Goal: Navigation & Orientation: Find specific page/section

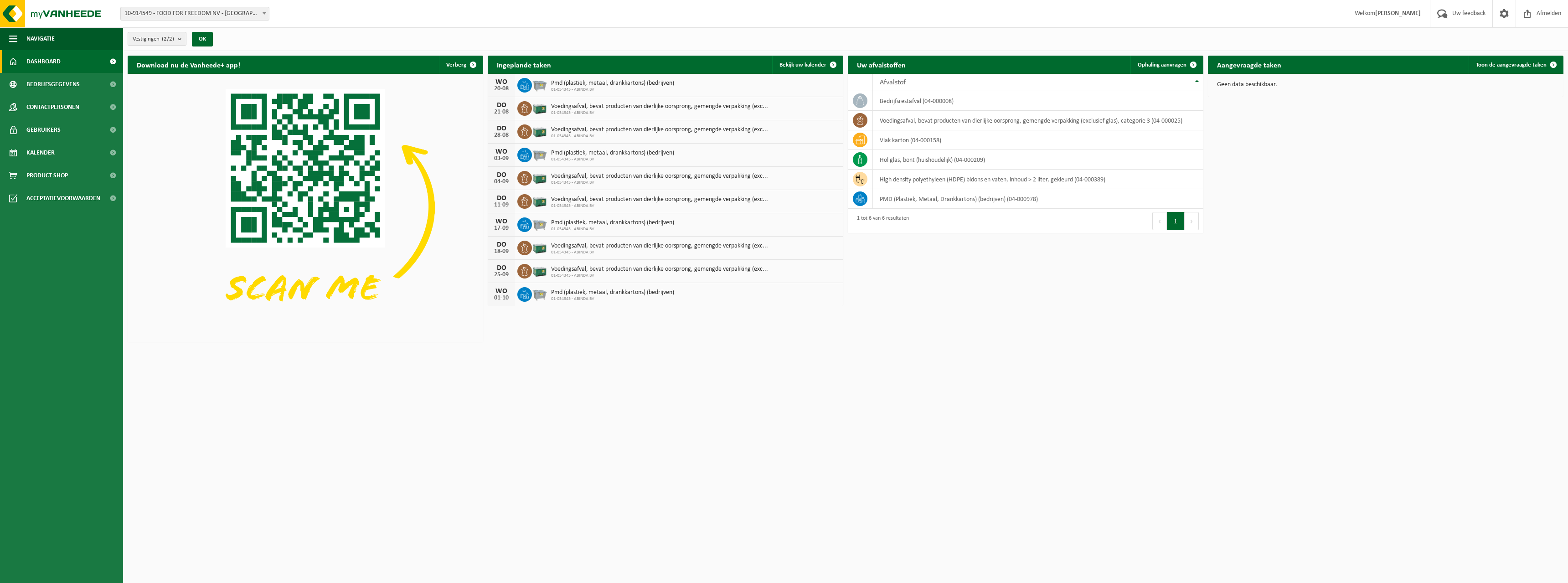
click at [179, 37] on button "Vestigingen (2/2)" at bounding box center [157, 39] width 59 height 13
click at [179, 38] on button "Vestigingen (2/2)" at bounding box center [157, 39] width 59 height 13
click at [163, 115] on label "ABINDA BV - RUDDERVOORDE" at bounding box center [201, 116] width 134 height 13
click at [134, 110] on input "ABINDA BV - RUDDERVOORDE" at bounding box center [133, 109] width 1 height 1
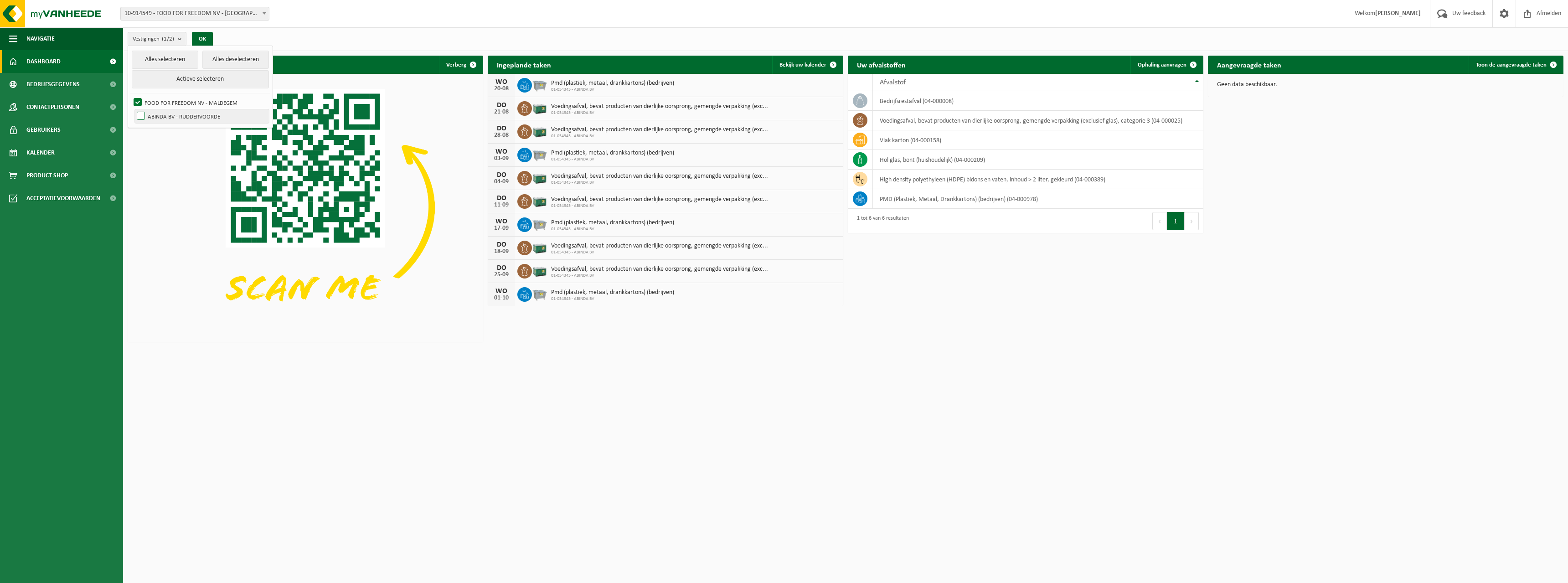
click at [147, 119] on label "ABINDA BV - RUDDERVOORDE" at bounding box center [201, 116] width 134 height 13
click at [134, 110] on input "ABINDA BV - RUDDERVOORDE" at bounding box center [133, 109] width 1 height 1
checkbox input "true"
click at [259, 13] on span at bounding box center [264, 13] width 9 height 12
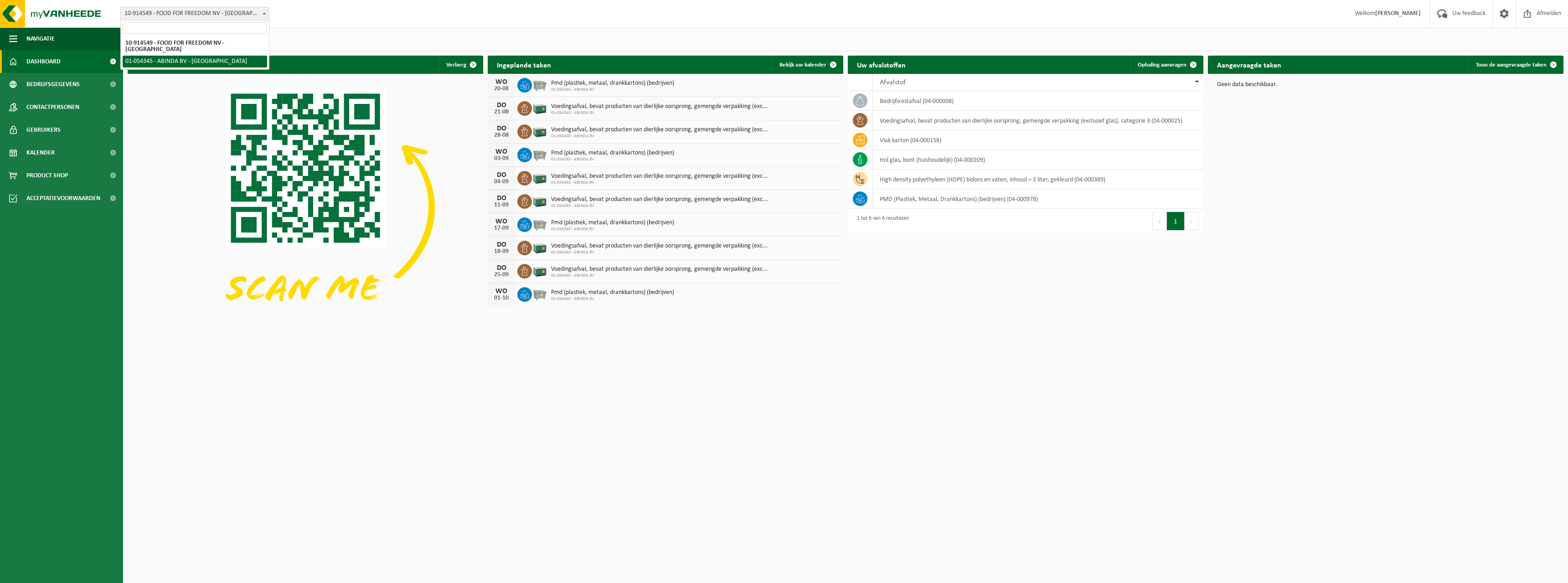
select select "6156"
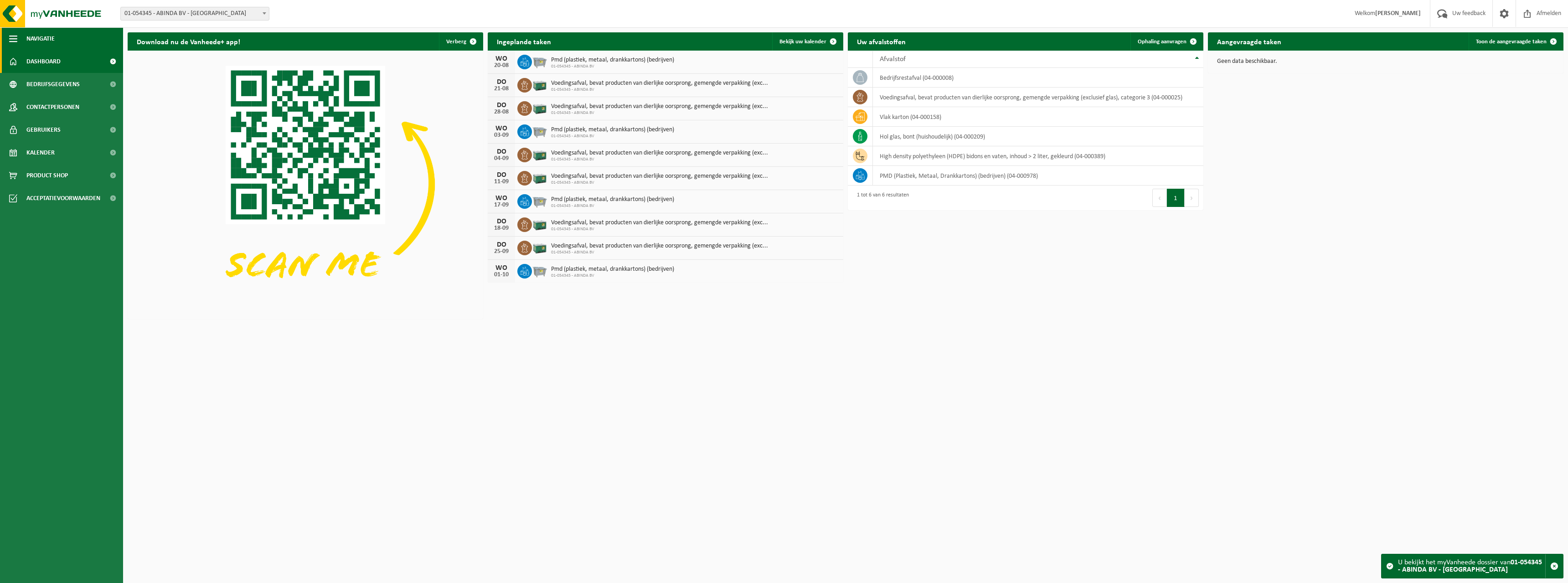
click at [15, 35] on span "button" at bounding box center [13, 38] width 8 height 23
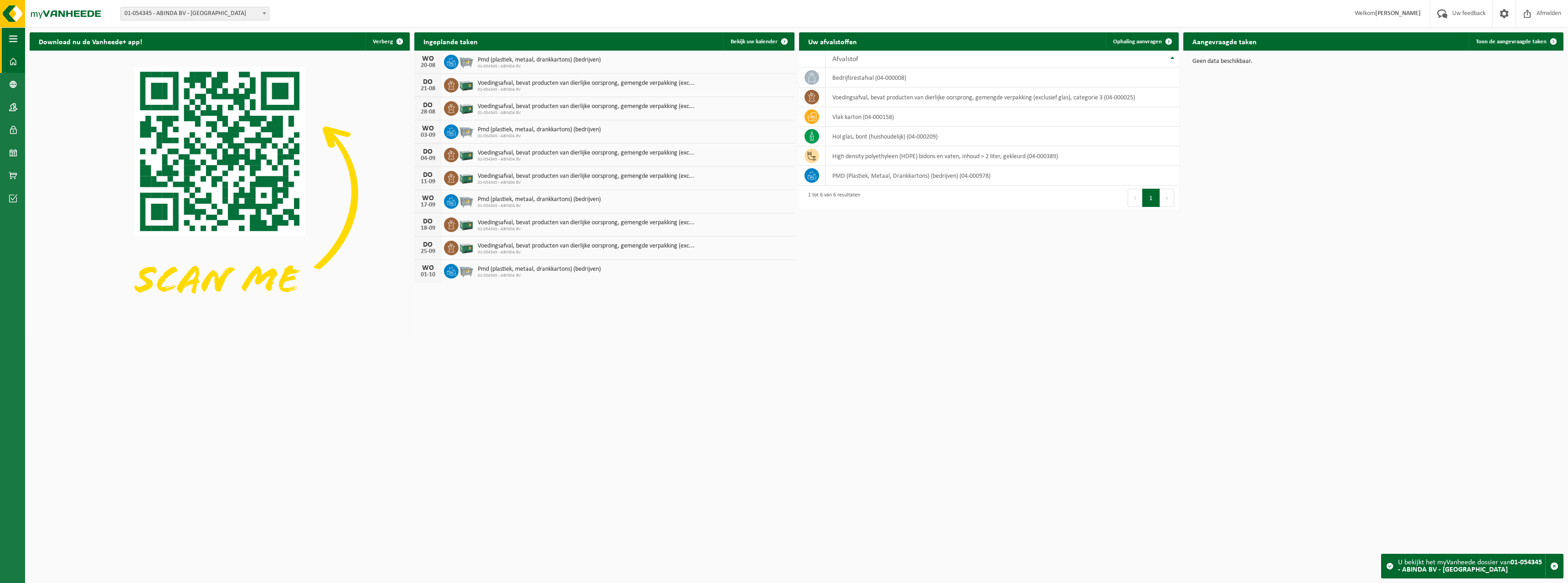
click at [15, 35] on span "button" at bounding box center [13, 38] width 8 height 23
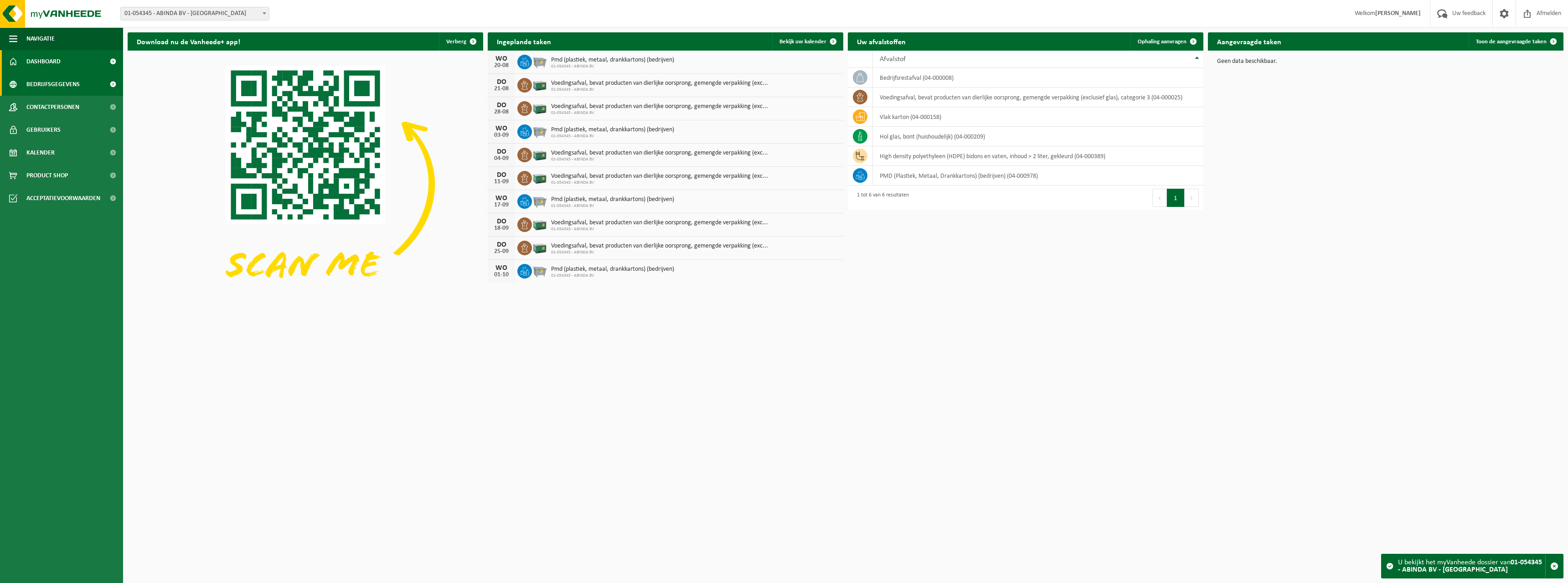
click at [52, 86] on span "Bedrijfsgegevens" at bounding box center [52, 84] width 53 height 23
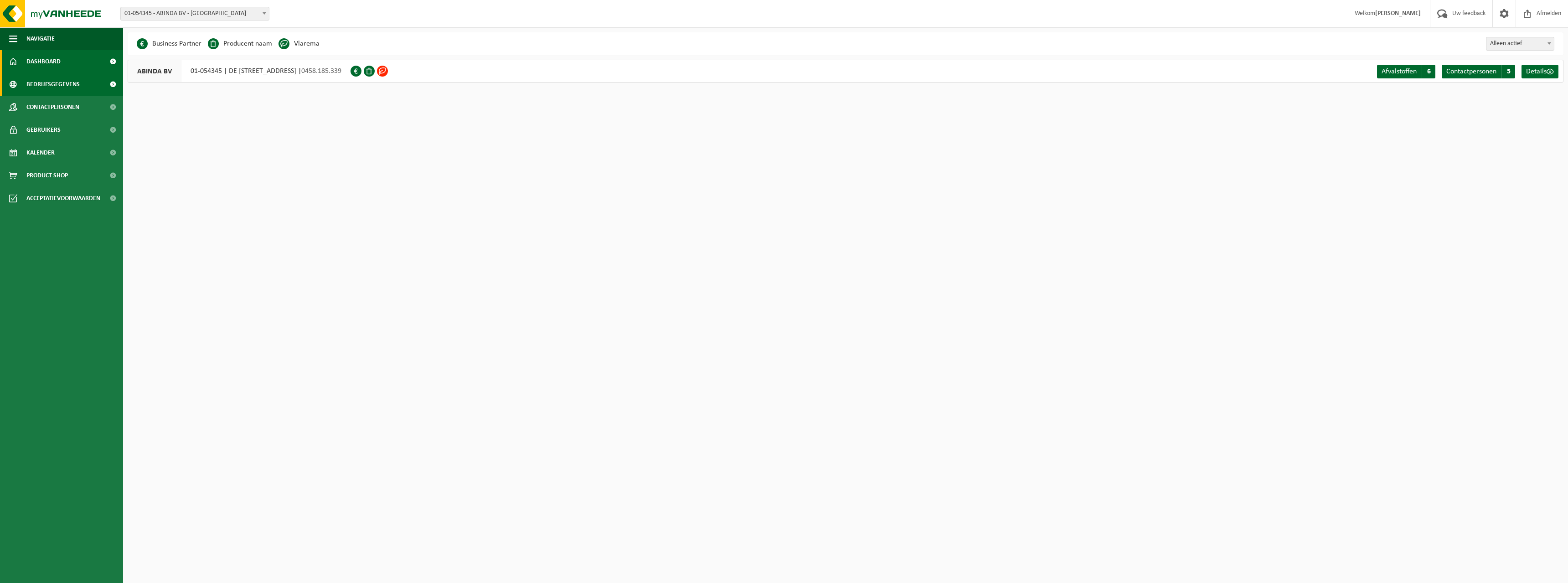
click at [72, 66] on link "Dashboard" at bounding box center [61, 62] width 123 height 23
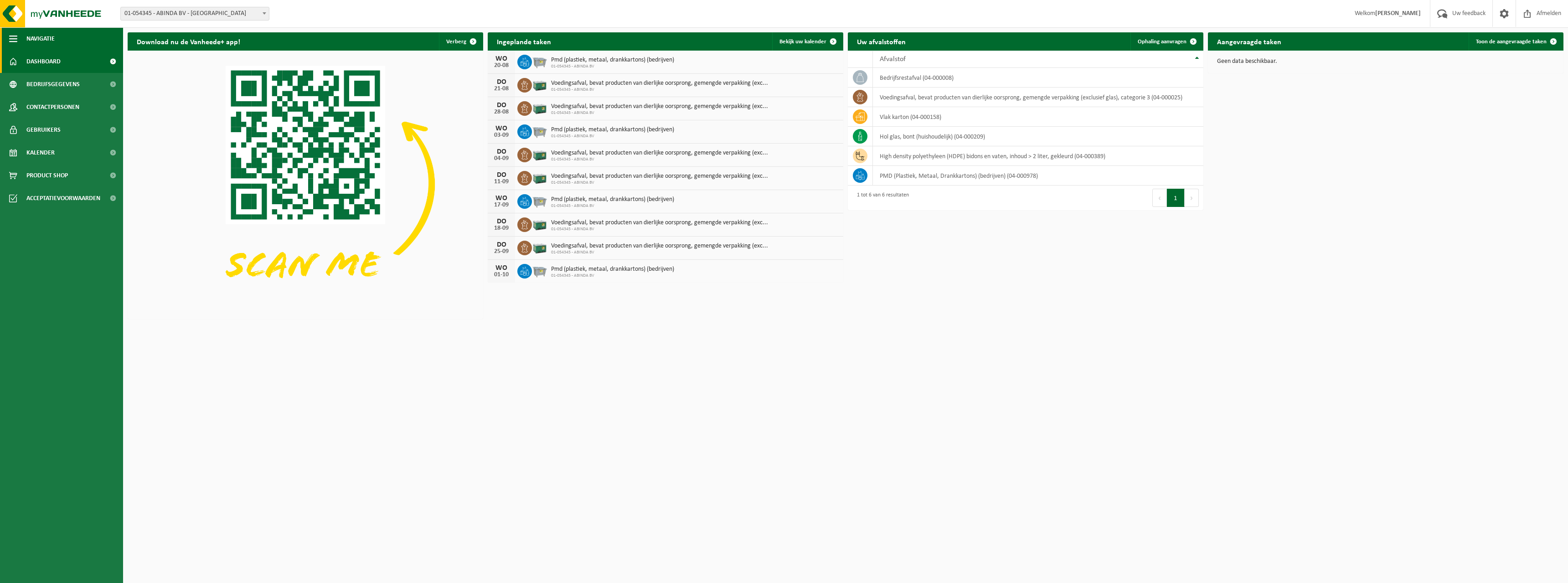
click at [10, 35] on span "button" at bounding box center [13, 38] width 8 height 23
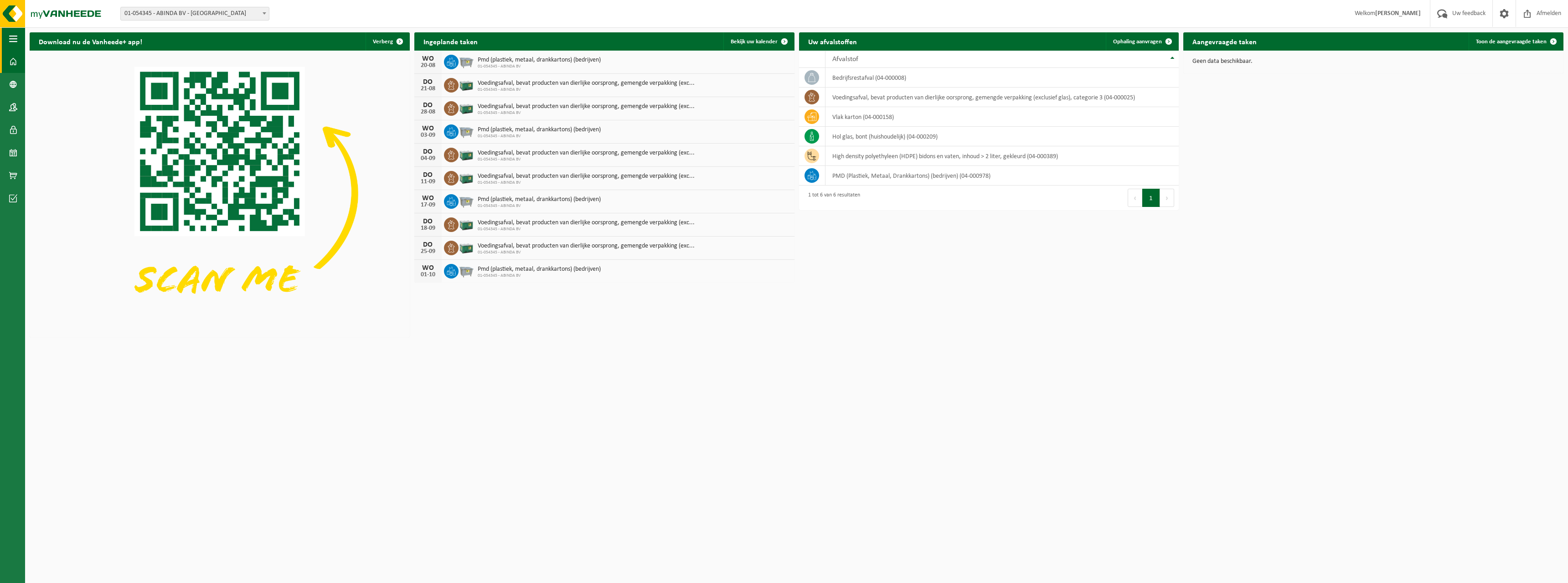
click at [10, 35] on span "button" at bounding box center [13, 38] width 8 height 23
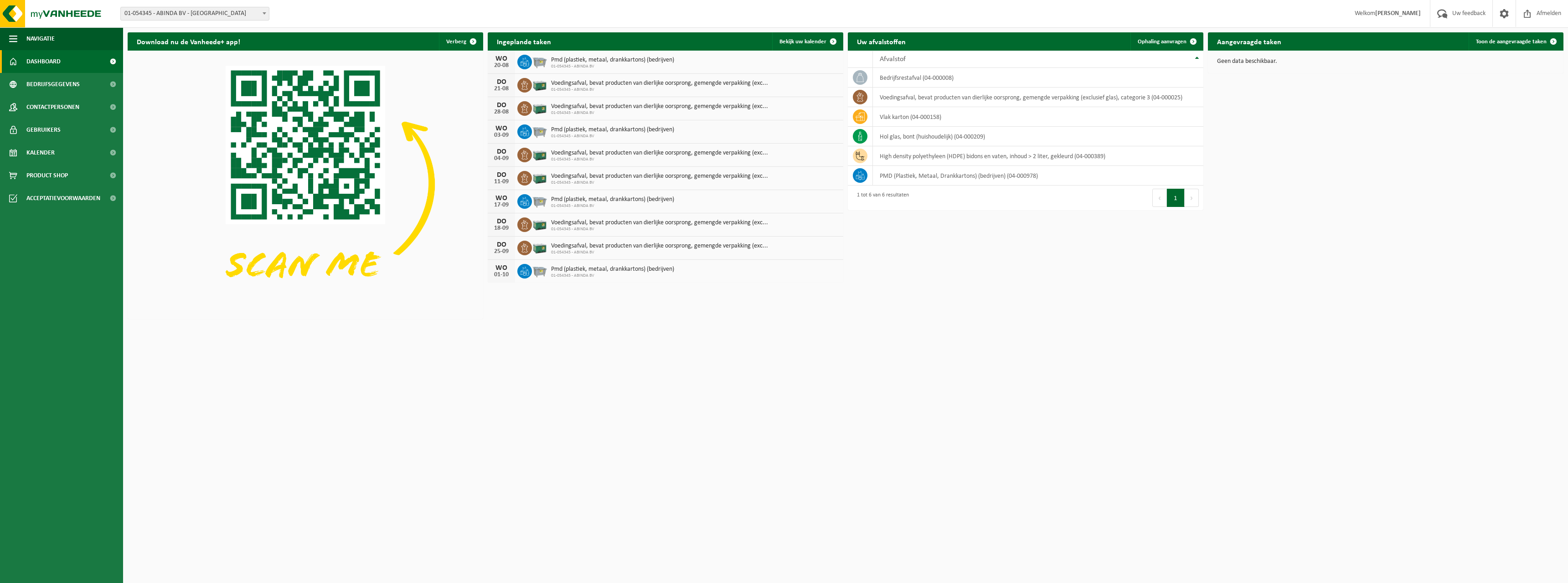
click at [1264, 62] on p "Geen data beschikbaar." at bounding box center [1385, 62] width 337 height 7
click at [264, 16] on span at bounding box center [264, 13] width 9 height 12
select select "127040"
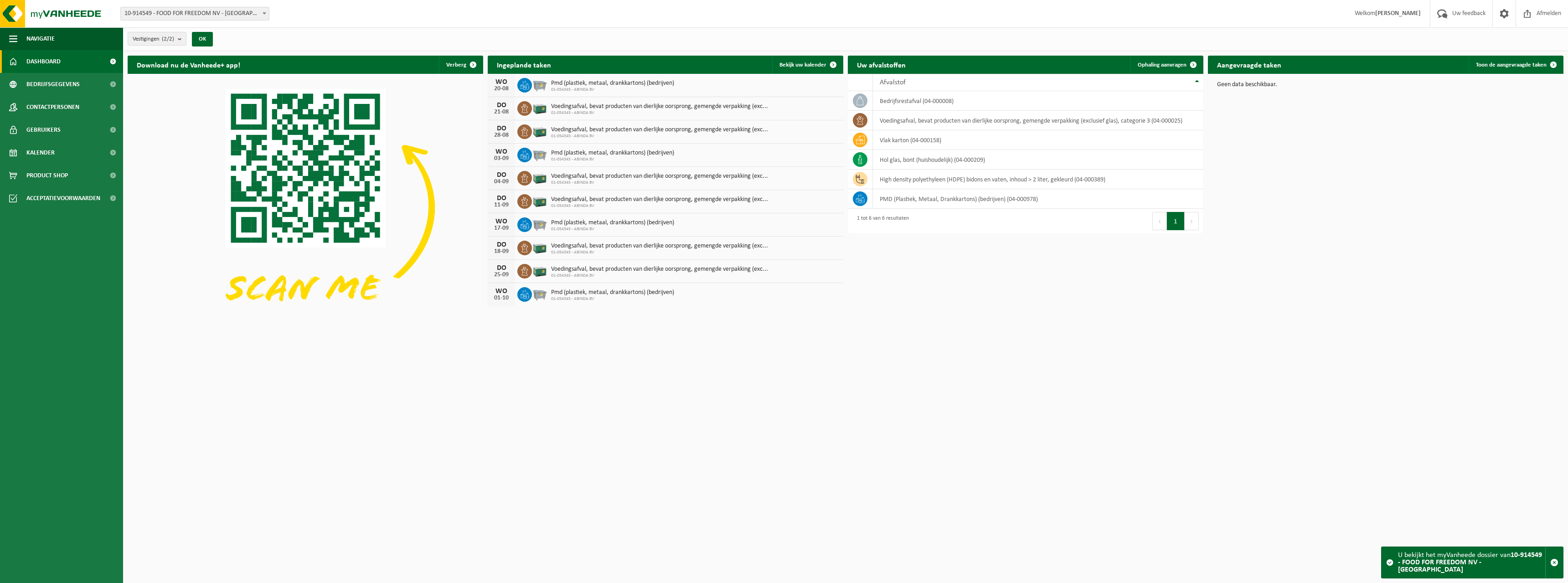
click at [111, 63] on span at bounding box center [113, 62] width 20 height 23
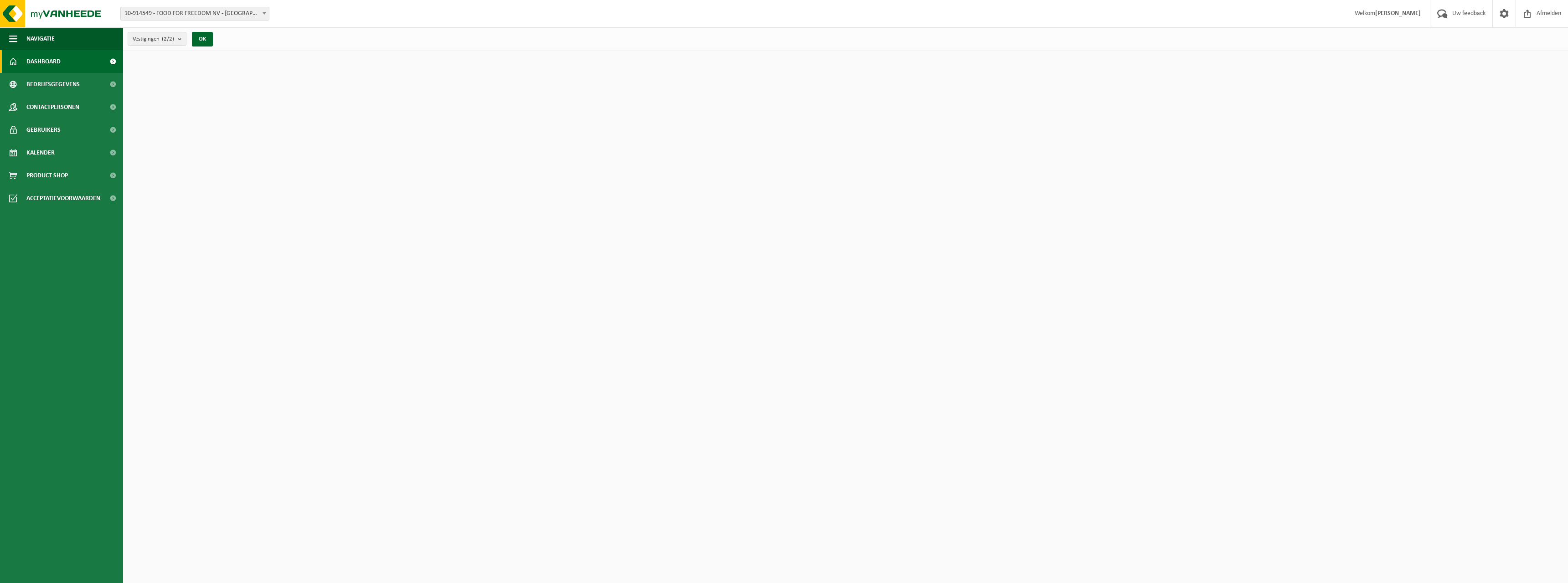
click at [118, 58] on span at bounding box center [113, 62] width 20 height 23
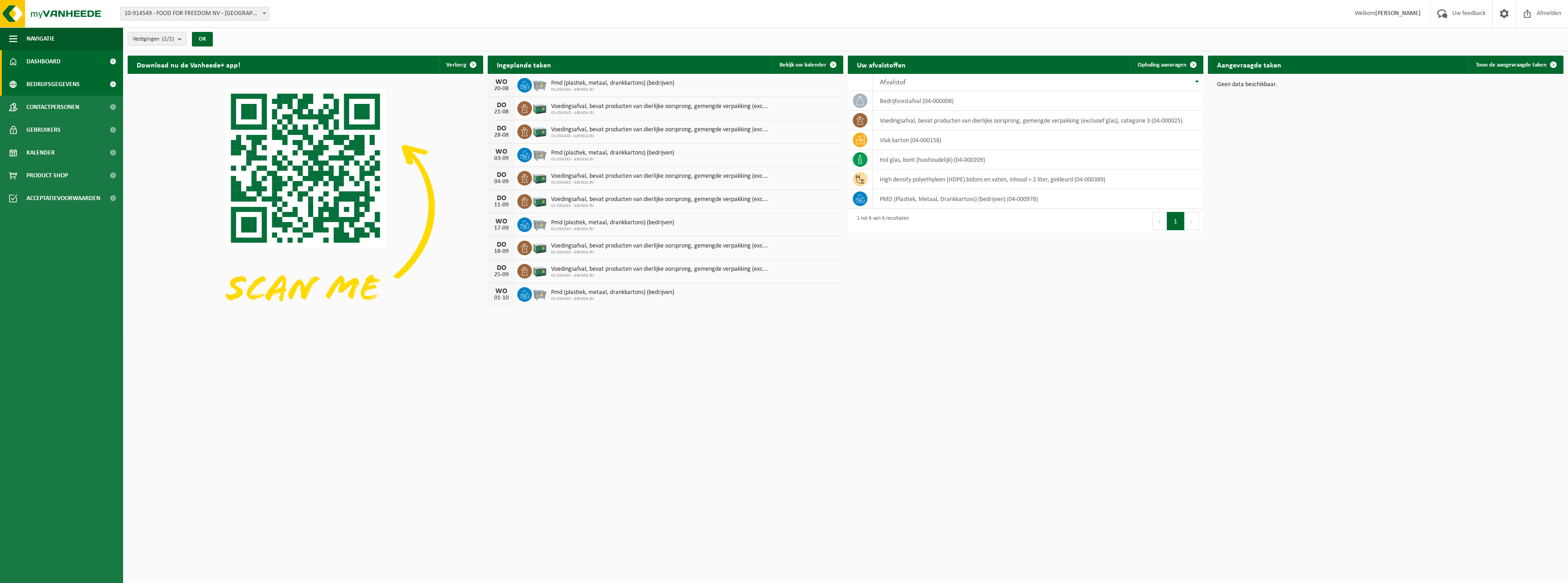
click at [113, 84] on span at bounding box center [113, 84] width 20 height 23
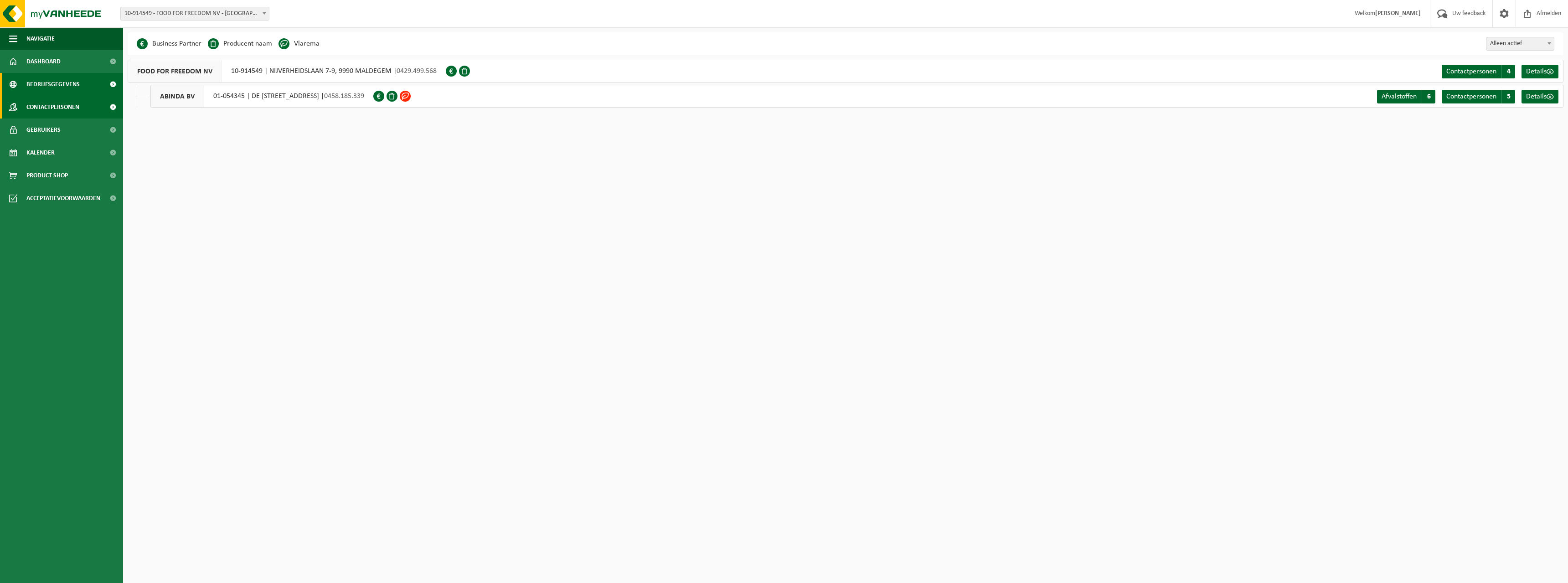
click at [114, 106] on span at bounding box center [113, 107] width 20 height 23
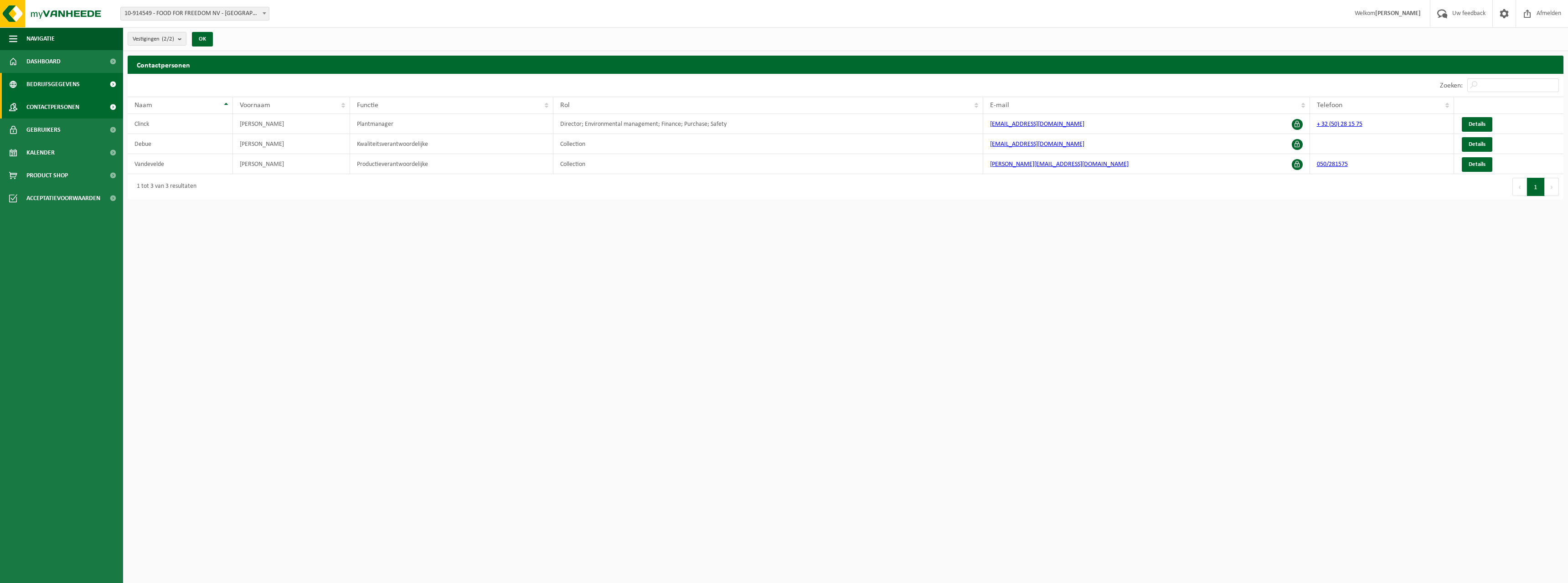
click at [118, 85] on span at bounding box center [113, 84] width 20 height 23
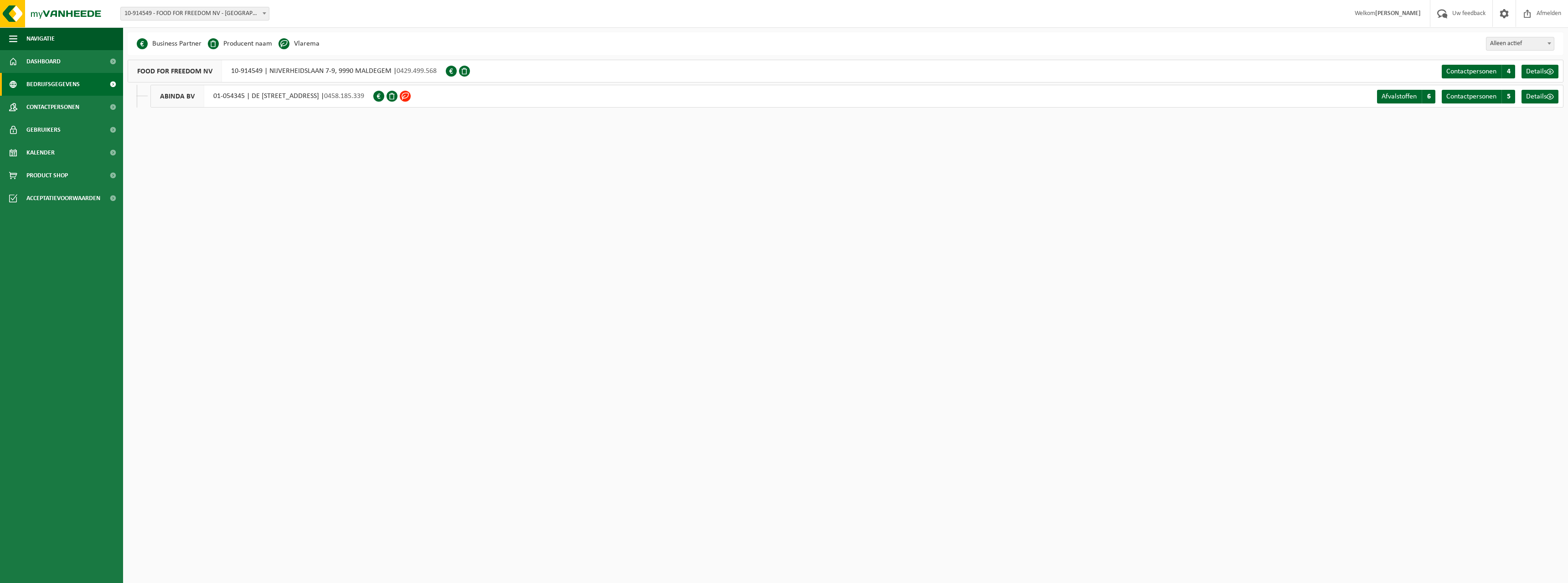
click at [455, 69] on span at bounding box center [451, 71] width 11 height 11
click at [1545, 97] on span "Details" at bounding box center [1536, 96] width 20 height 8
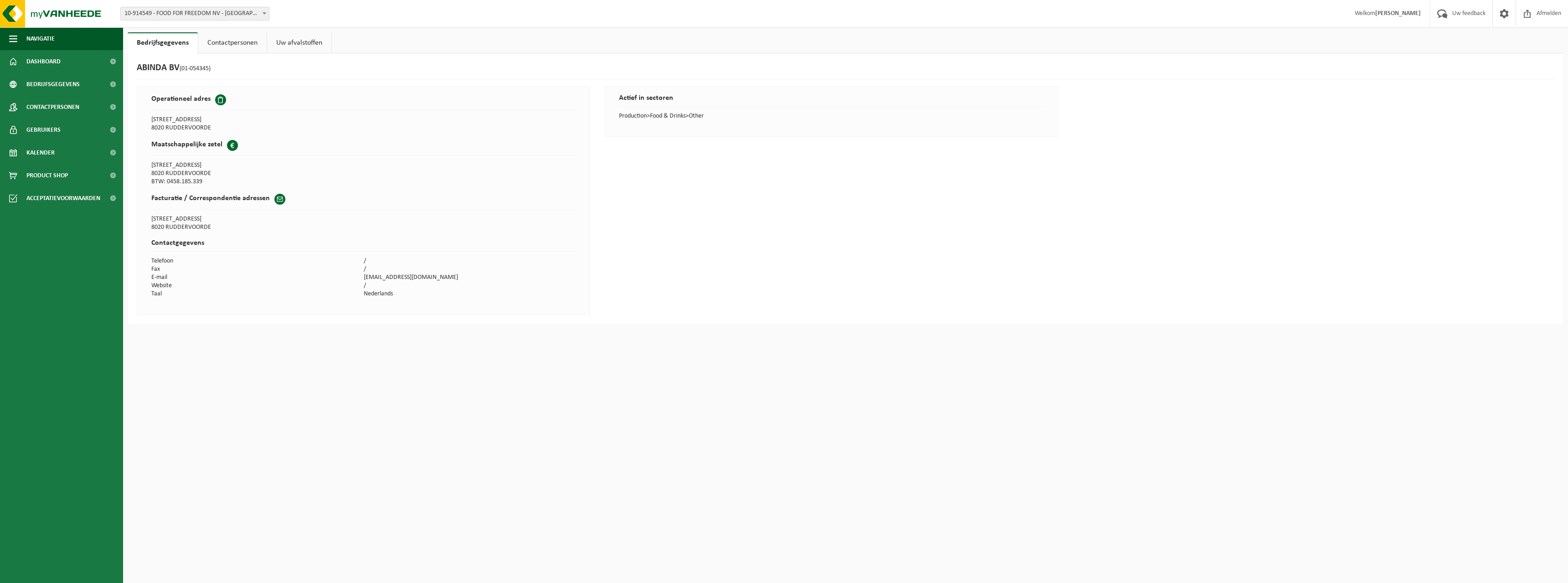
click at [306, 40] on link "Uw afvalstoffen" at bounding box center [299, 42] width 64 height 21
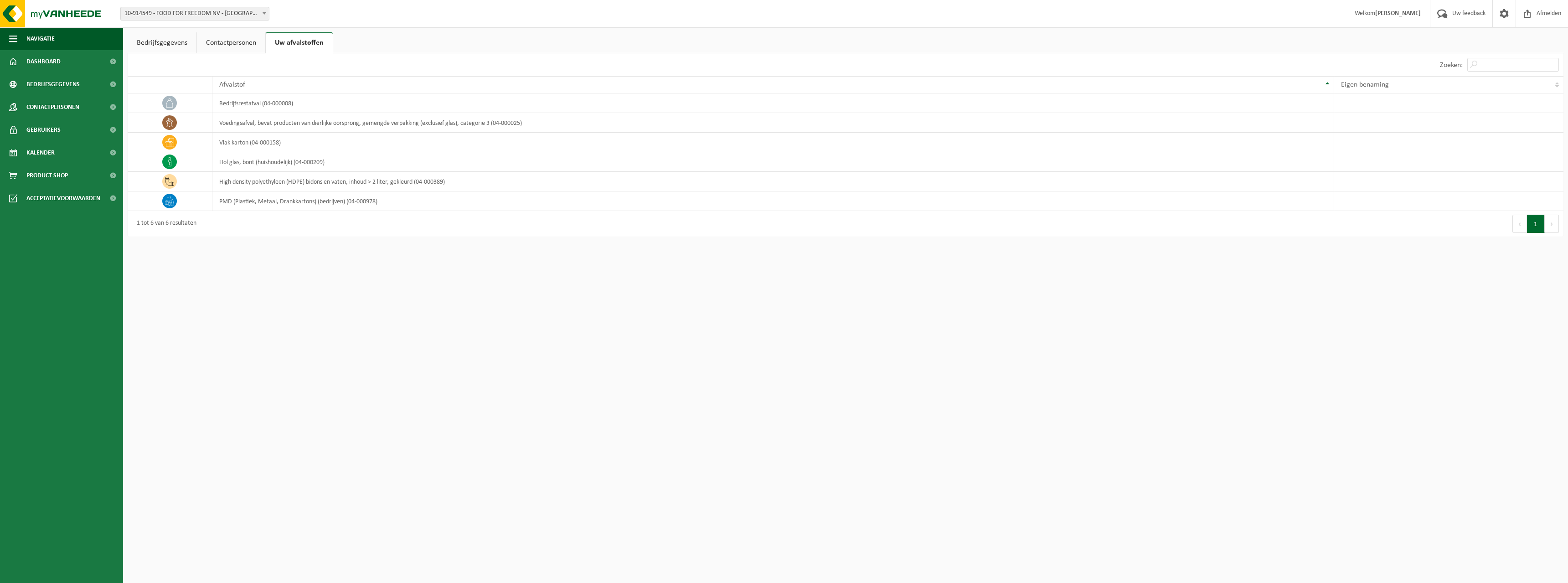
click at [248, 45] on link "Contactpersonen" at bounding box center [231, 42] width 68 height 21
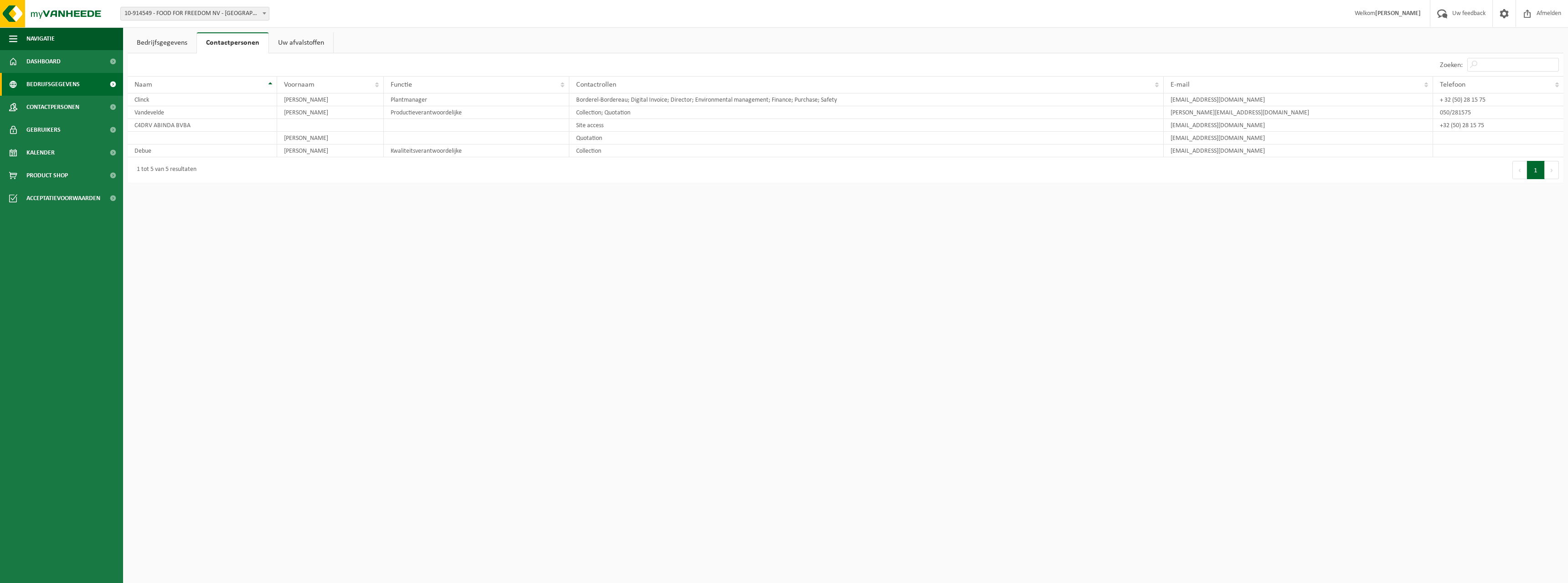
click at [111, 84] on span at bounding box center [113, 84] width 20 height 23
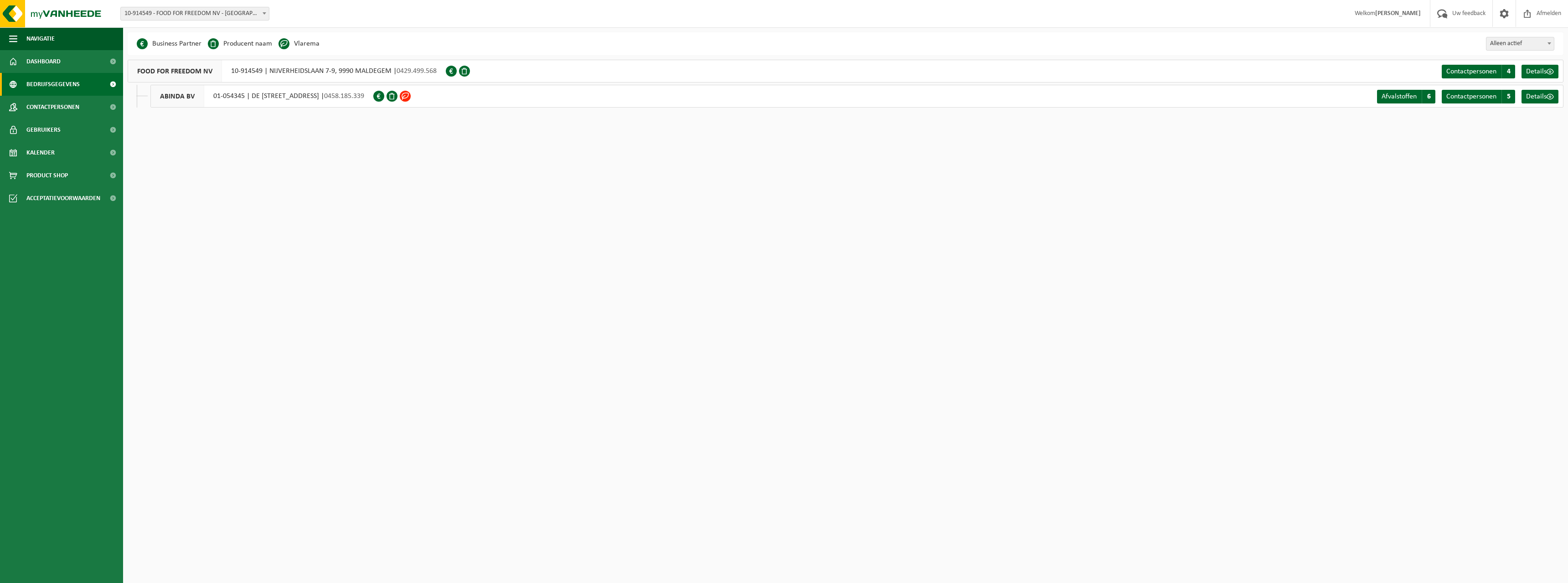
click at [158, 69] on span "FOOD FOR FREEDOM NV" at bounding box center [174, 71] width 93 height 22
click at [35, 128] on span "Gebruikers" at bounding box center [43, 130] width 35 height 23
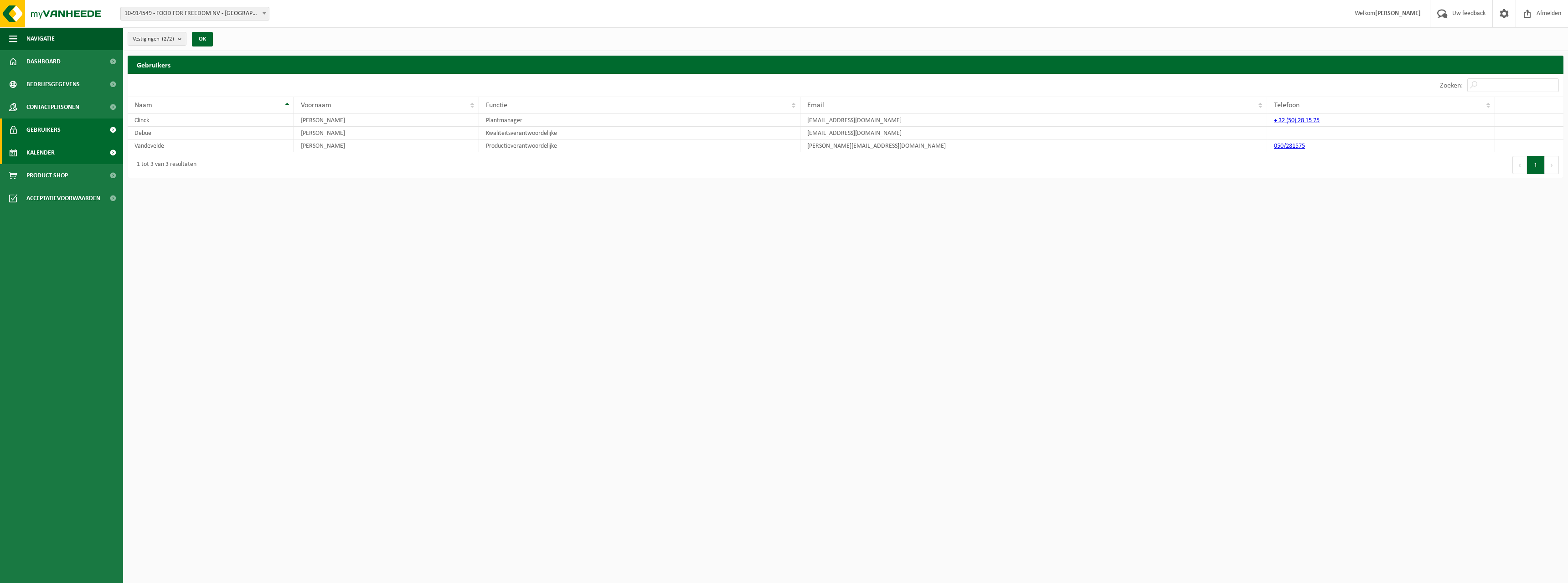
click at [38, 152] on span "Kalender" at bounding box center [40, 152] width 29 height 23
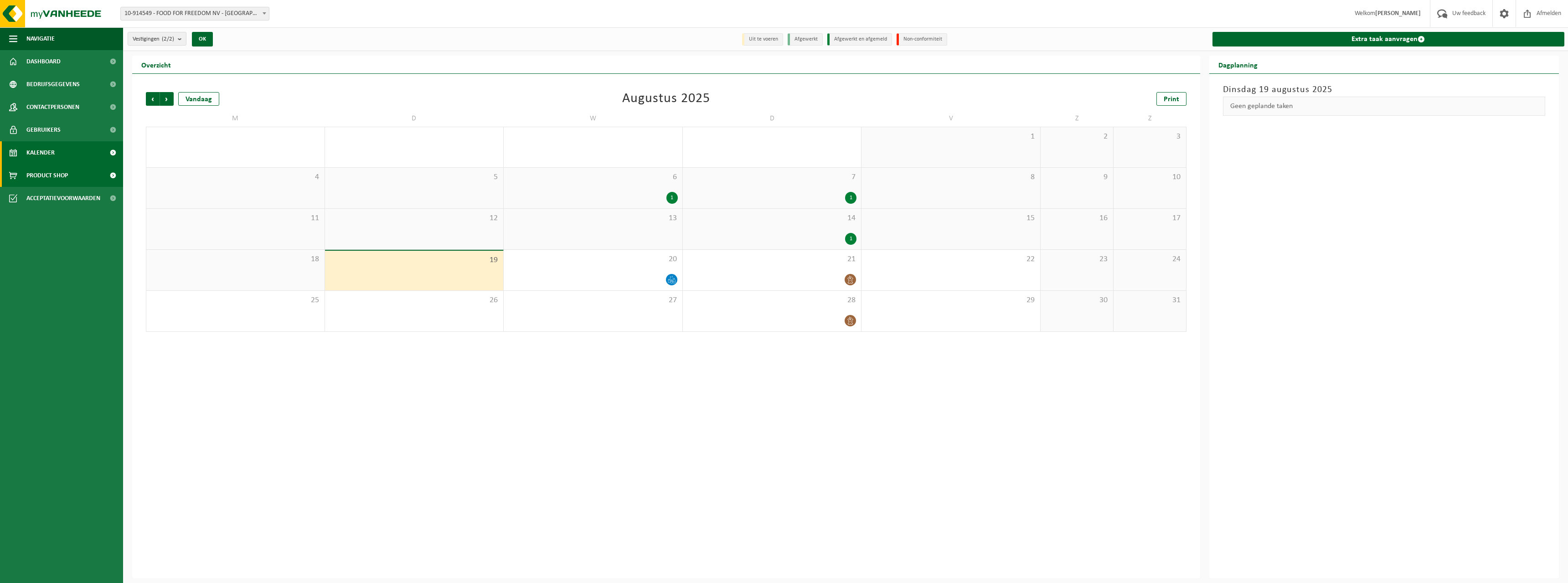
click at [40, 176] on span "Product Shop" at bounding box center [46, 175] width 41 height 23
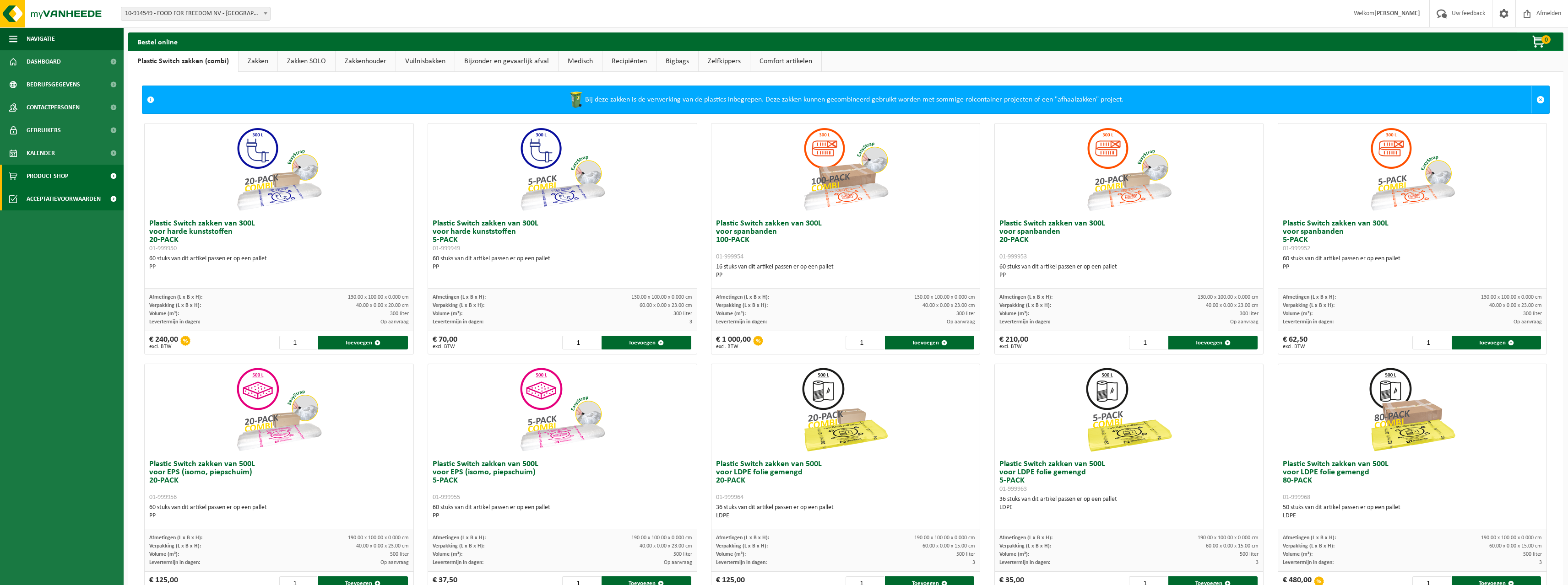
click at [36, 196] on span "Acceptatievoorwaarden" at bounding box center [63, 199] width 74 height 23
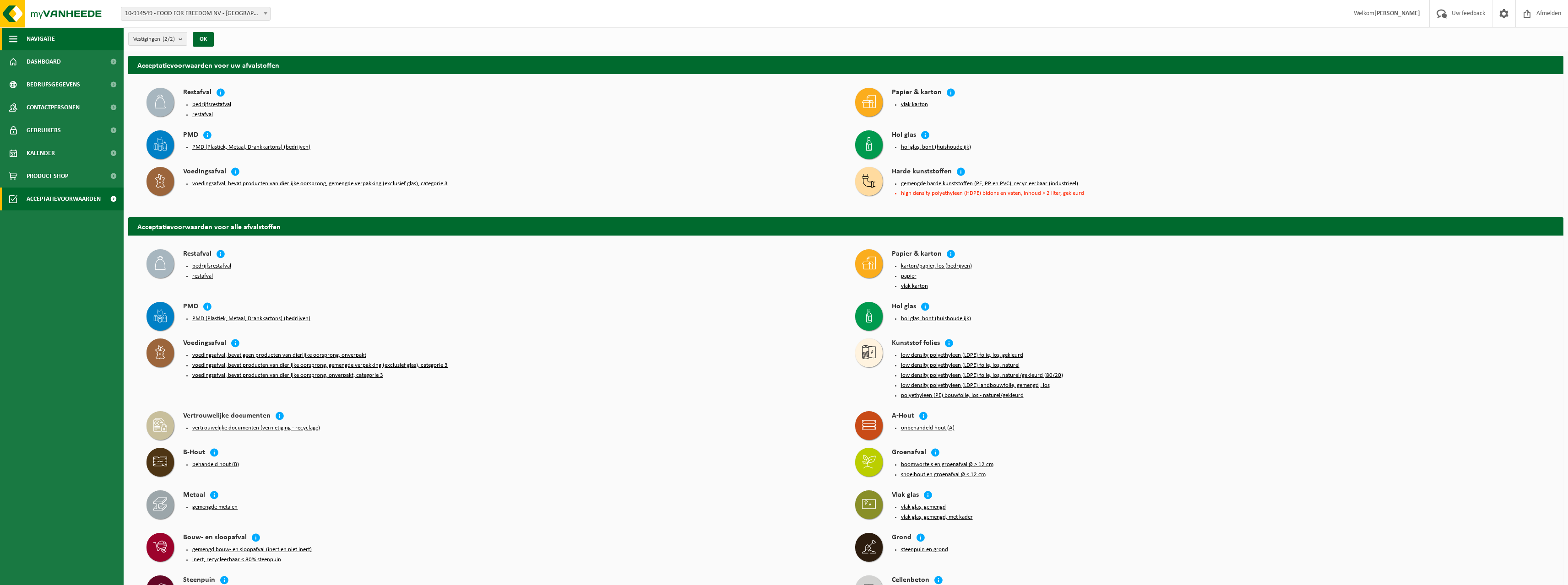
click at [60, 41] on button "Navigatie" at bounding box center [62, 38] width 123 height 23
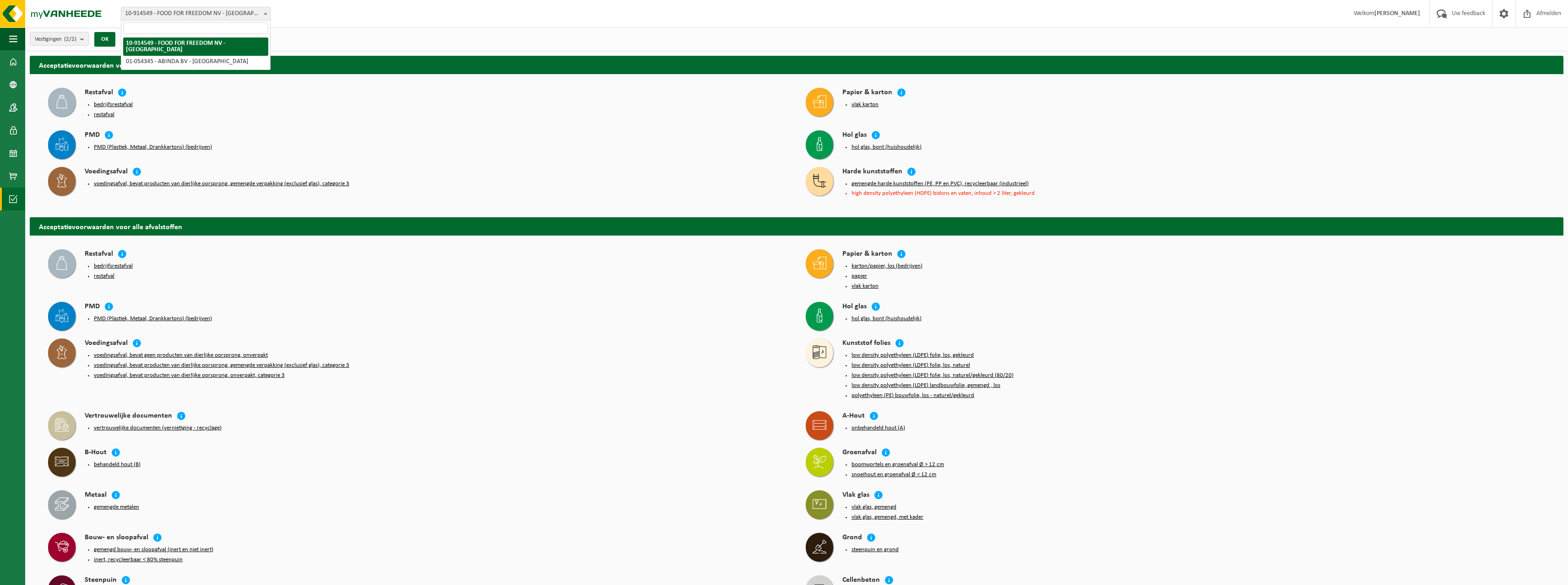
click at [262, 13] on span at bounding box center [265, 14] width 9 height 12
select select "6156"
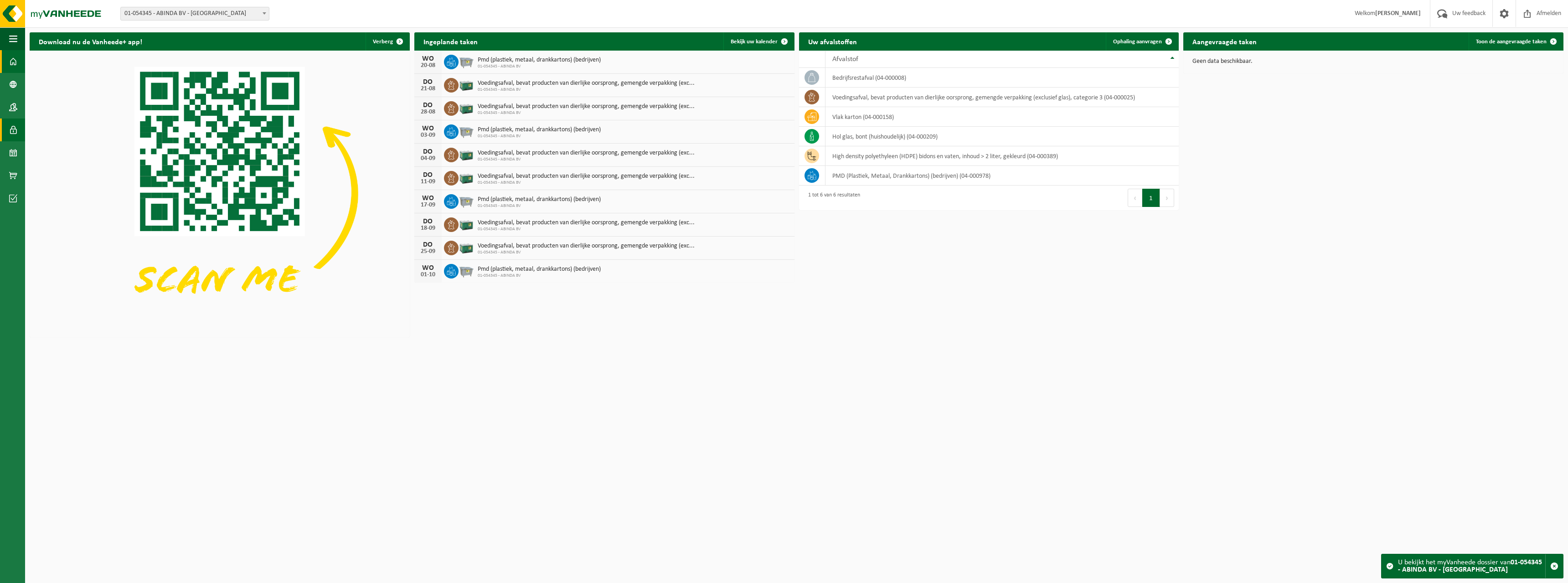
click at [8, 132] on link "Gebruikers" at bounding box center [13, 130] width 25 height 23
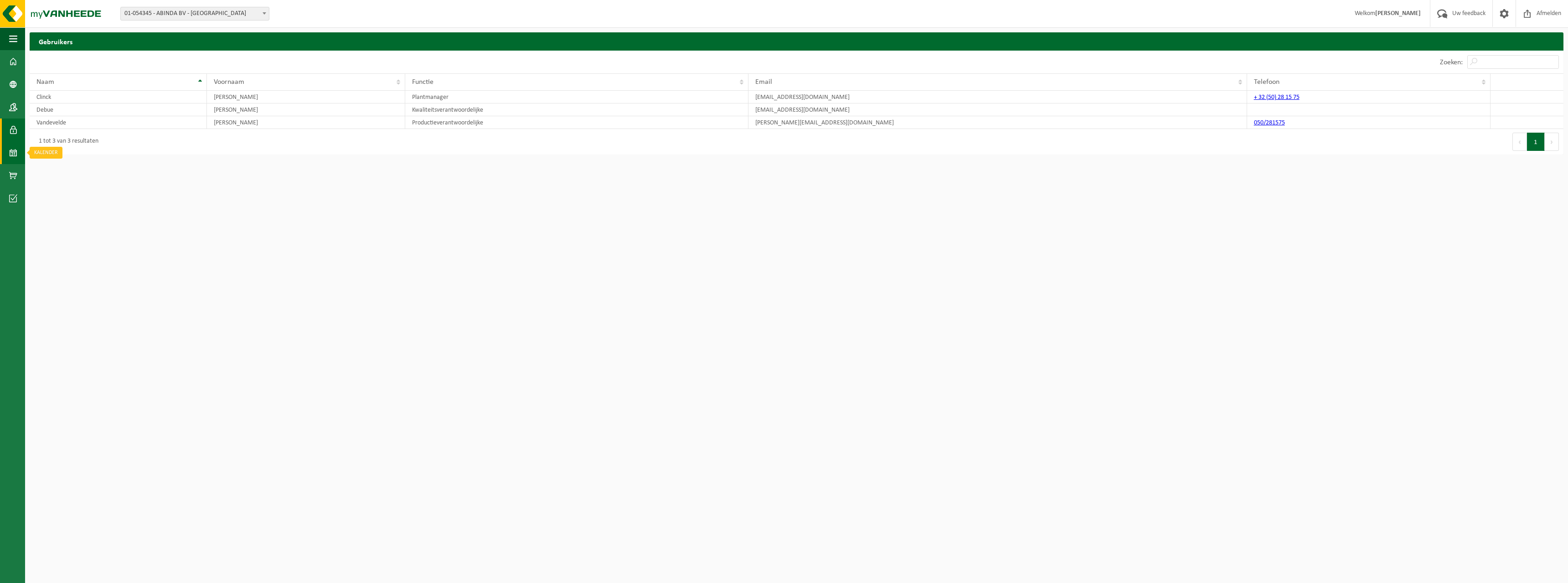
click at [15, 152] on span at bounding box center [13, 152] width 8 height 23
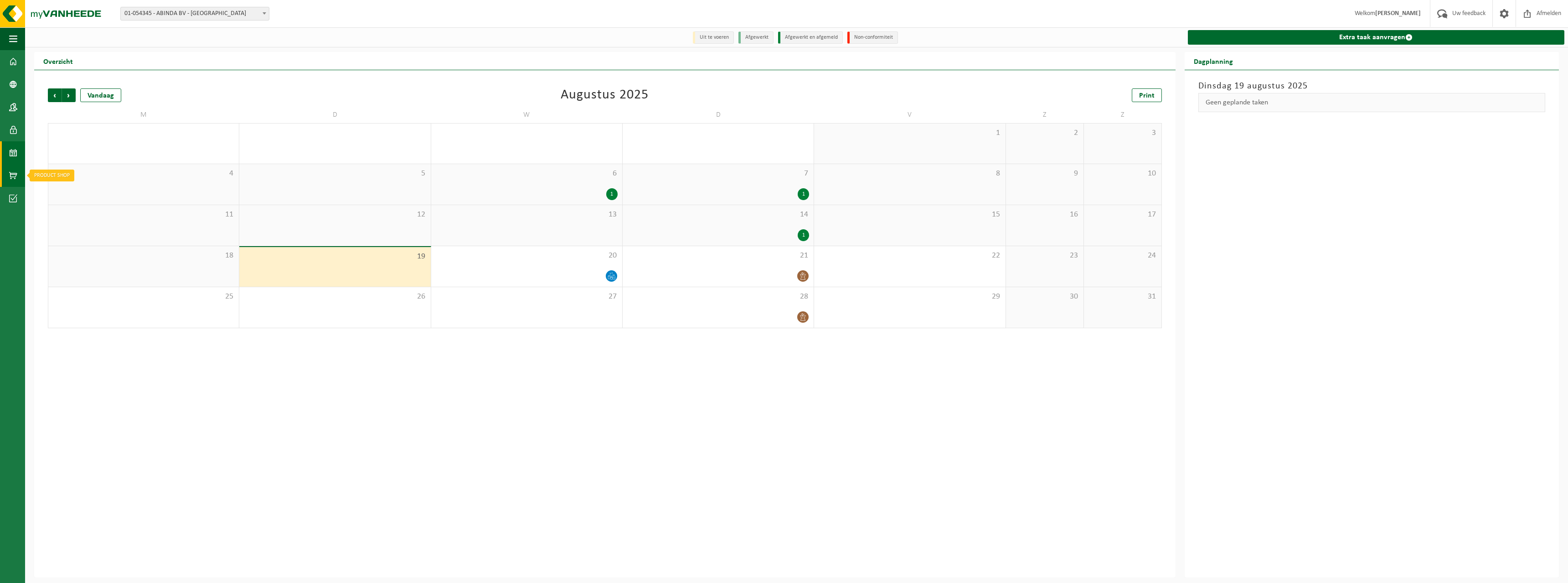
click at [11, 178] on span at bounding box center [13, 175] width 8 height 23
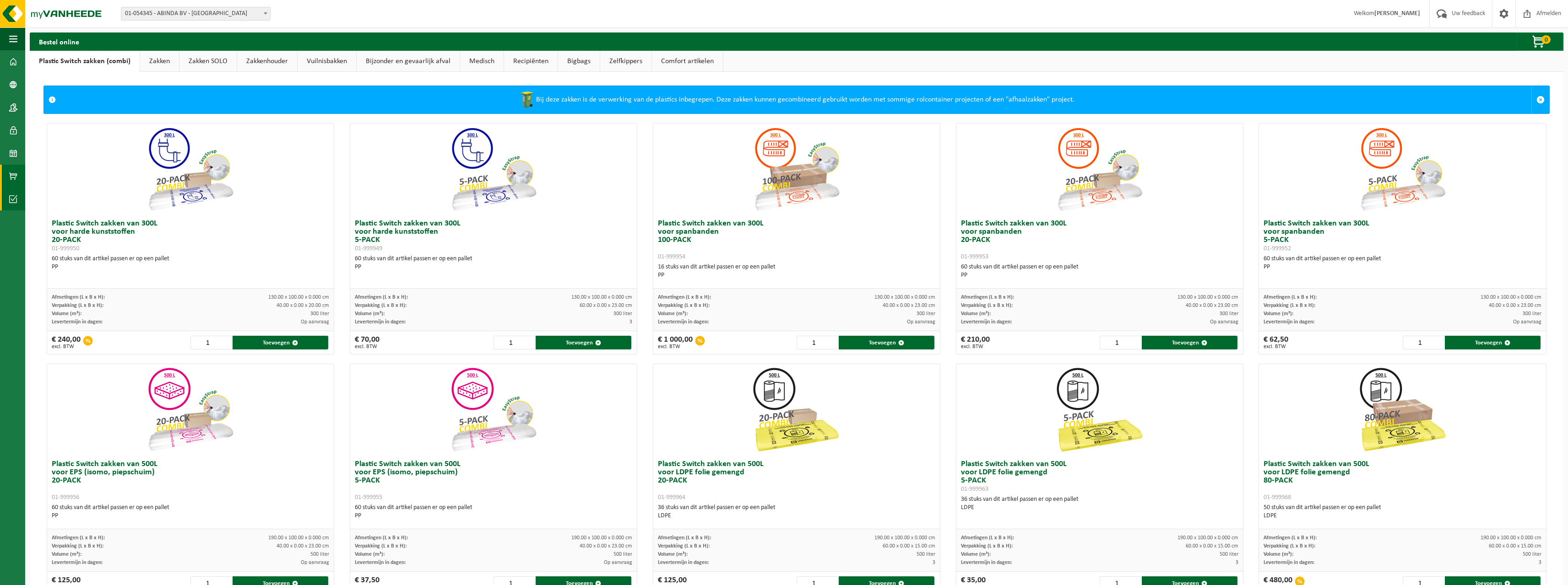
click at [14, 198] on span at bounding box center [14, 199] width 8 height 23
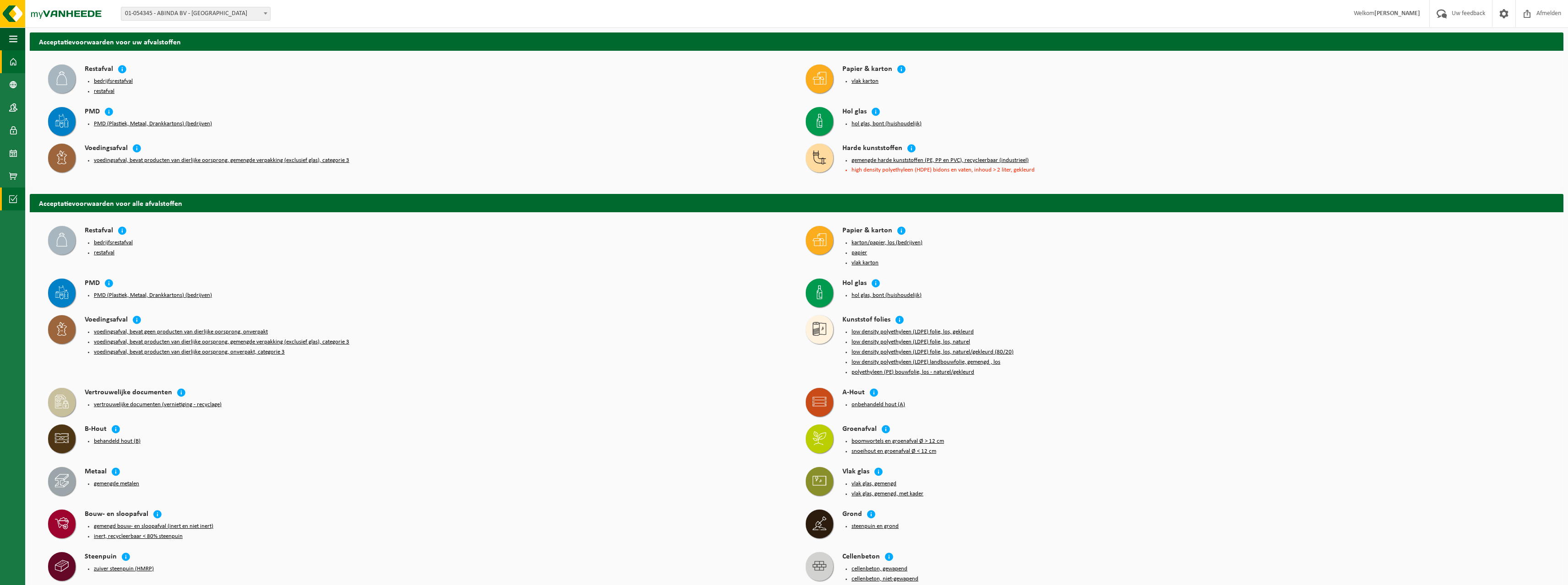
click at [14, 63] on span at bounding box center [14, 62] width 8 height 23
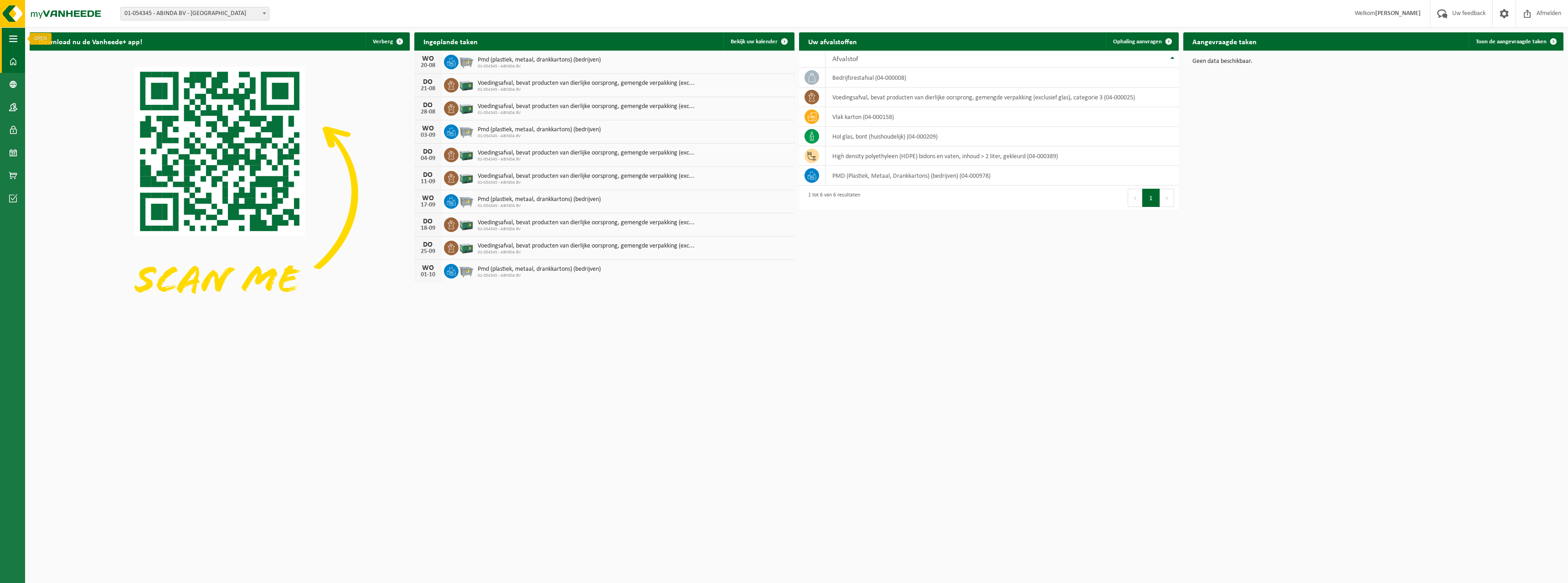
click at [17, 39] on span "button" at bounding box center [13, 38] width 8 height 23
